Goal: Information Seeking & Learning: Learn about a topic

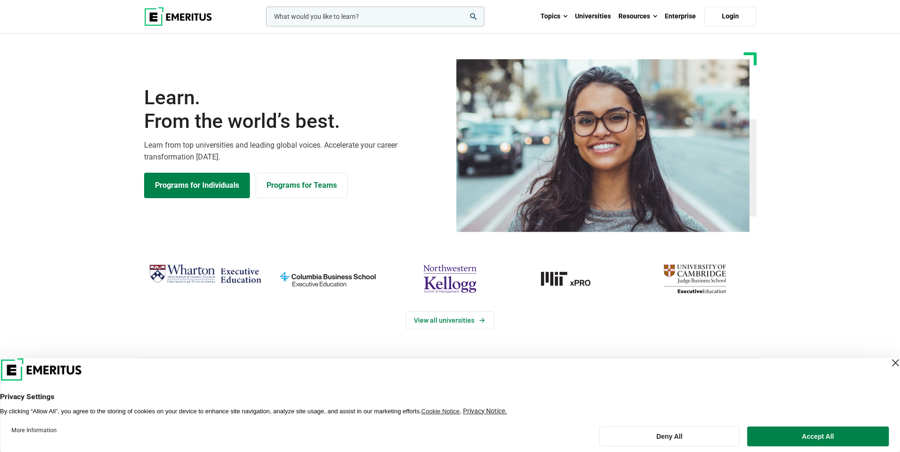
click at [824, 55] on section "Learn. From the world’s best. Learn from top universities and leading global vo…" at bounding box center [450, 142] width 900 height 180
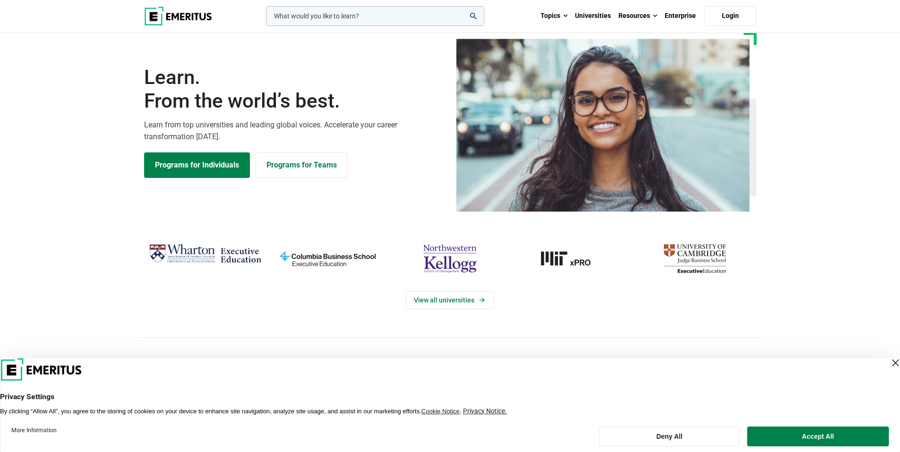
scroll to position [41, 0]
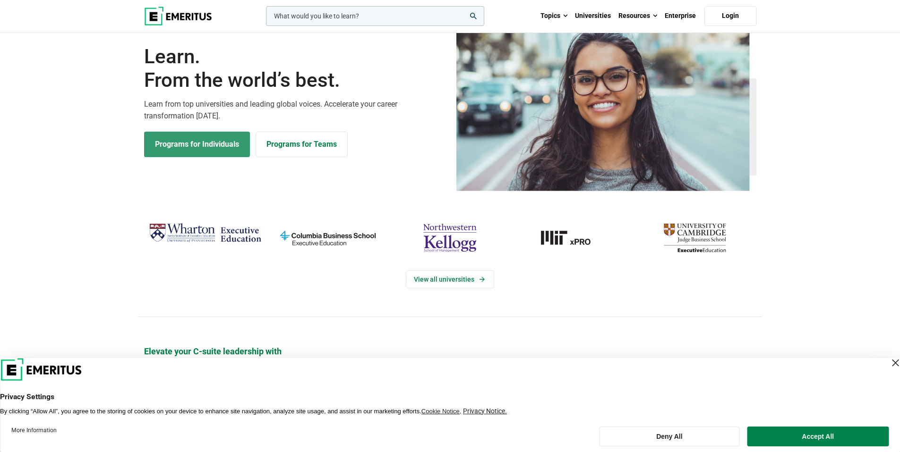
click at [209, 147] on link "Programs for Individuals" at bounding box center [197, 145] width 106 height 26
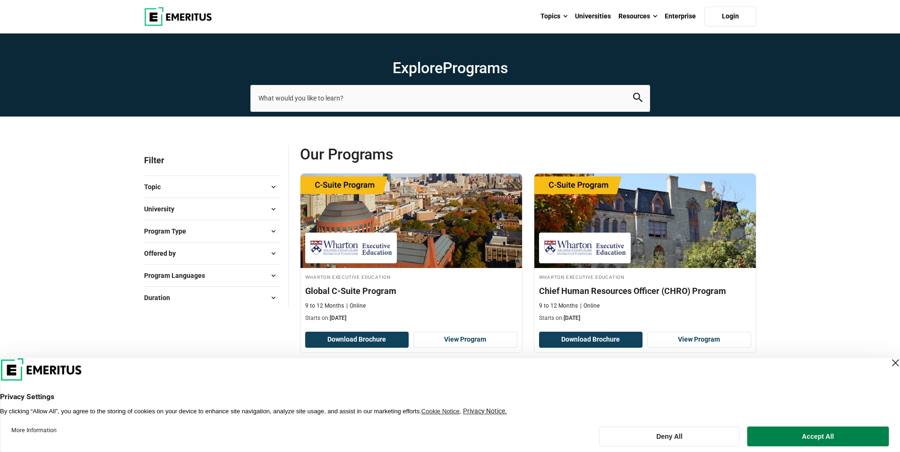
click at [183, 15] on img at bounding box center [178, 16] width 68 height 19
